Goal: Communication & Community: Connect with others

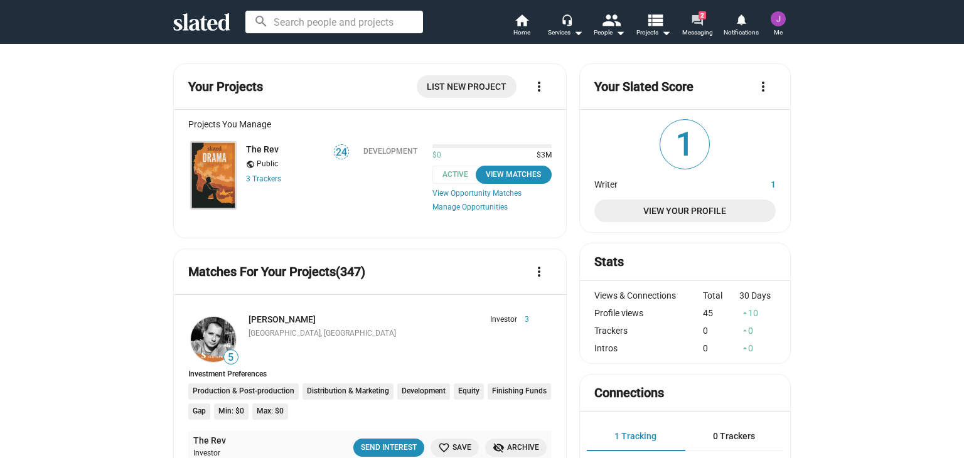
click at [696, 28] on span "Messaging" at bounding box center [697, 32] width 31 height 15
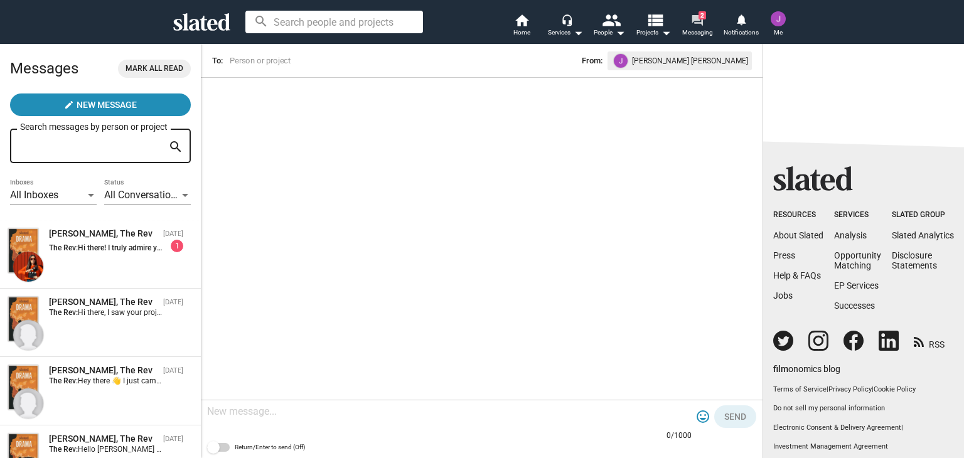
click at [696, 18] on mat-icon "forum" at bounding box center [697, 20] width 12 height 12
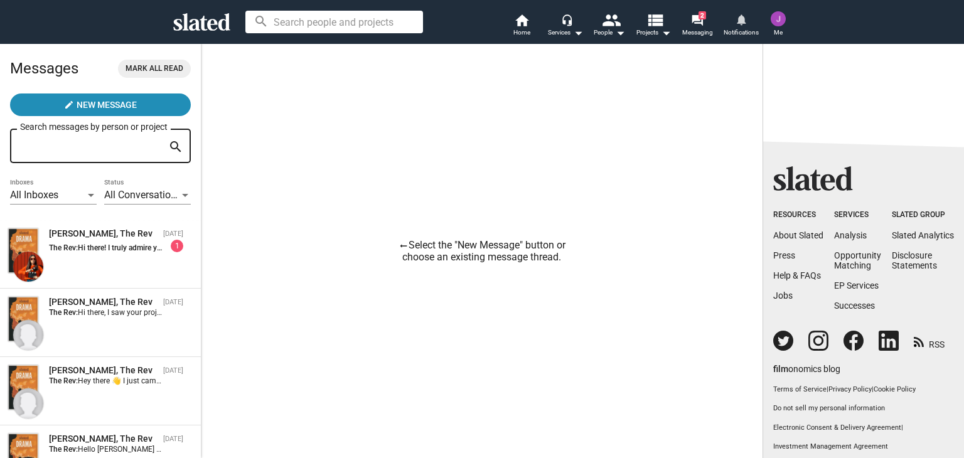
click at [739, 16] on mat-icon "notifications" at bounding box center [741, 19] width 12 height 12
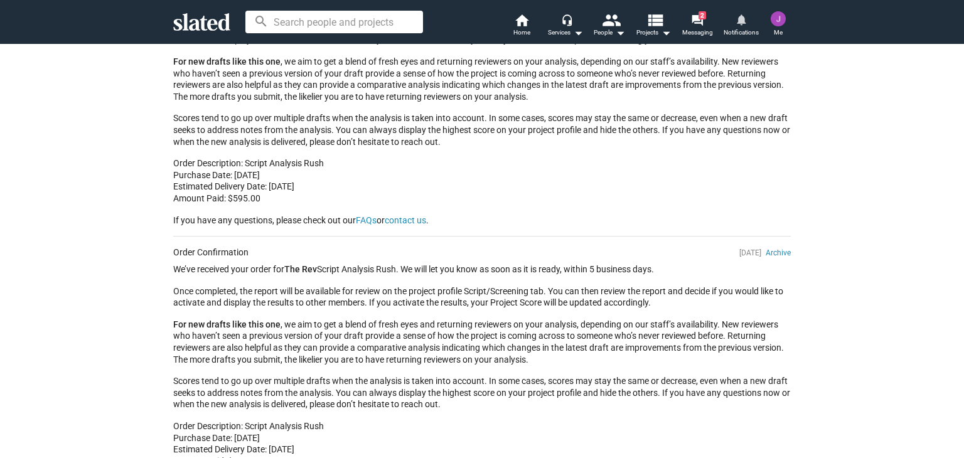
scroll to position [188, 0]
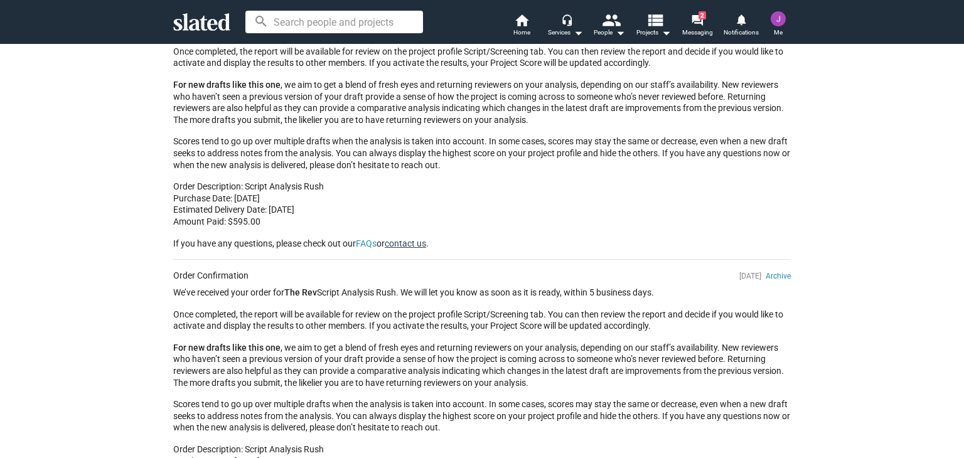
click at [407, 243] on link "contact us" at bounding box center [405, 243] width 41 height 10
click at [401, 242] on link "contact us" at bounding box center [405, 243] width 41 height 10
